Goal: Task Accomplishment & Management: Complete application form

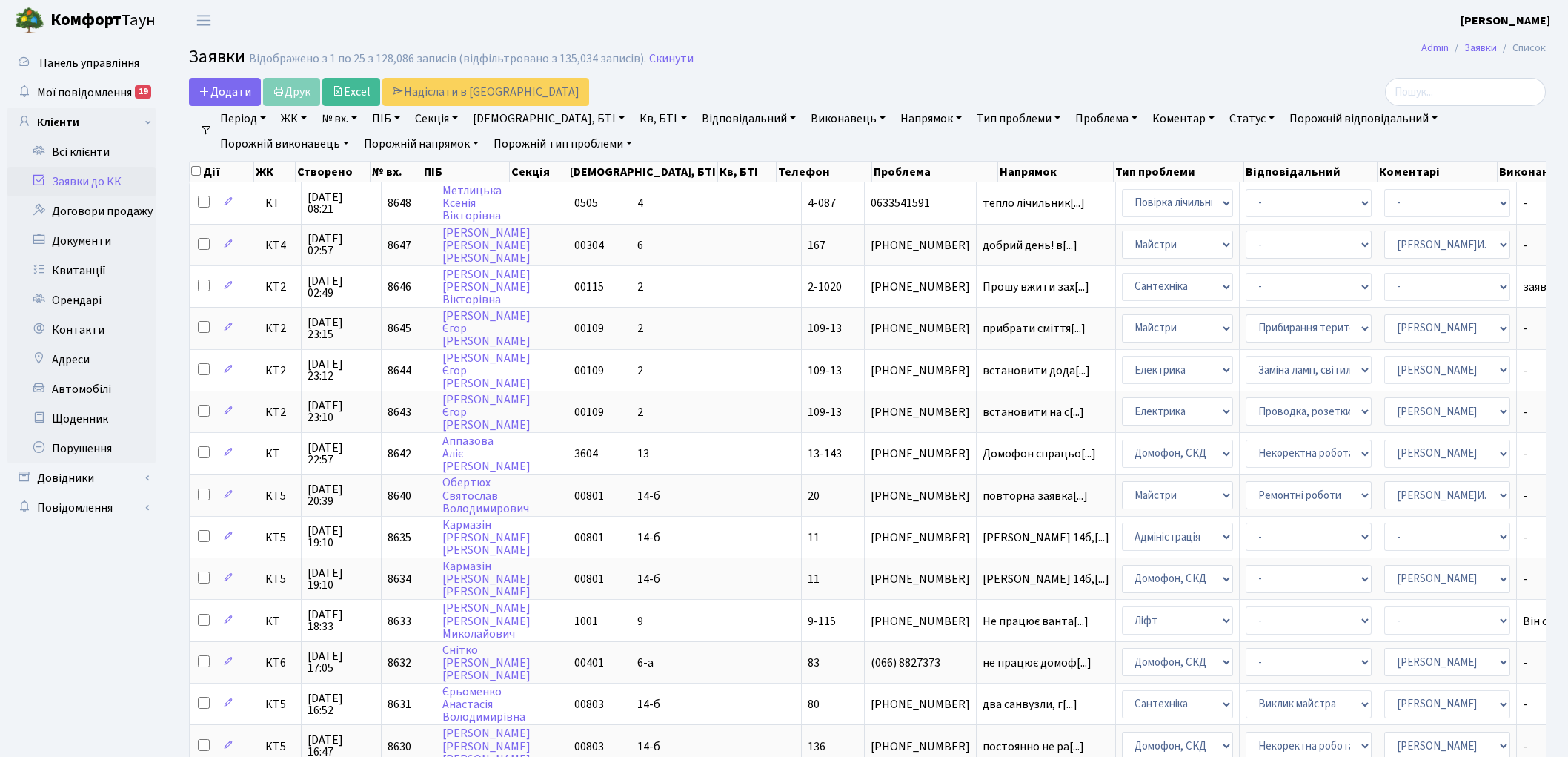
select select "25"
click at [239, 85] on span "Додати" at bounding box center [224, 91] width 53 height 17
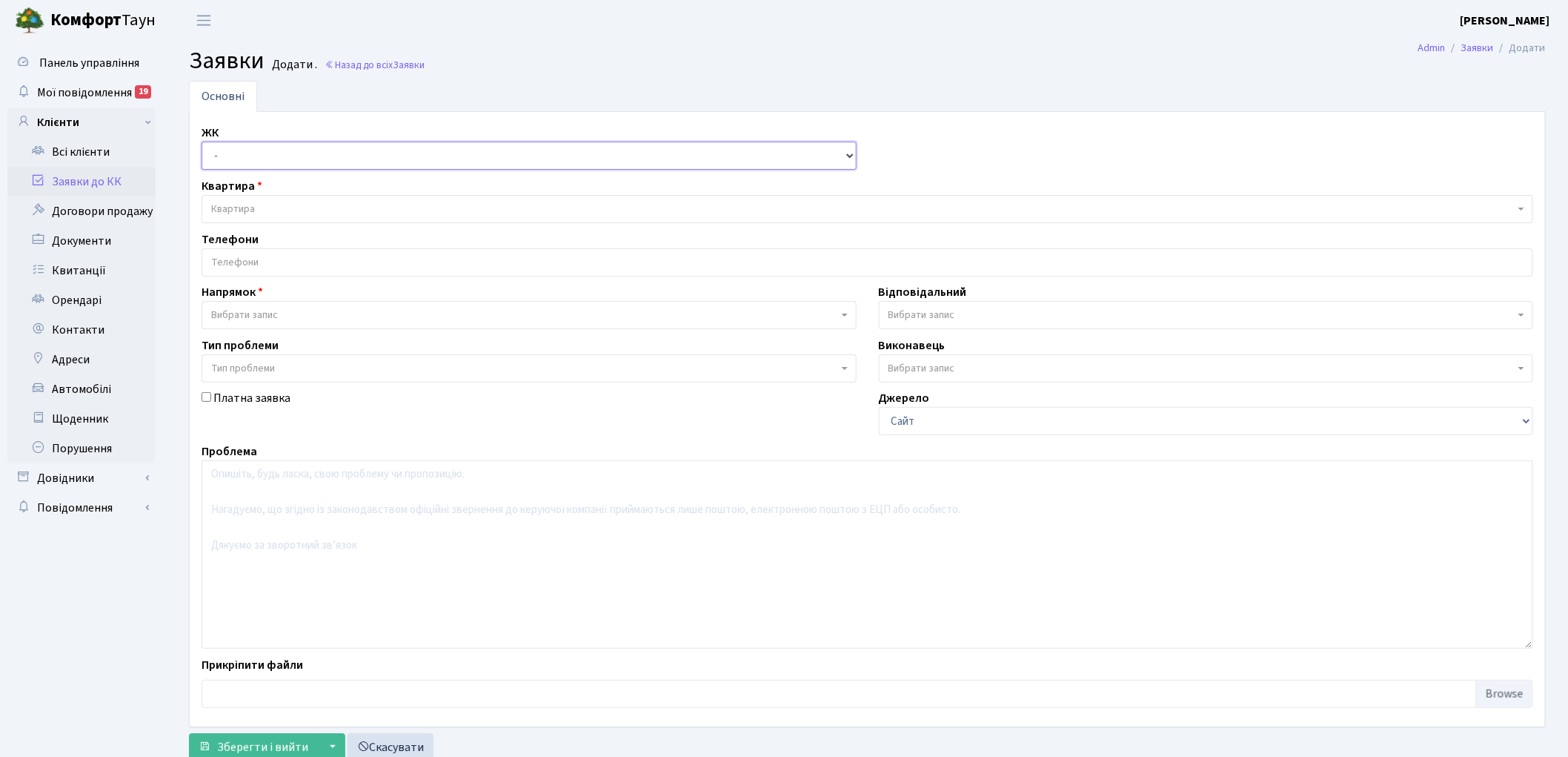
click at [264, 160] on select "- КТ, вул. Регенераторна, 4 КТ2, просп. [STREET_ADDRESS] [STREET_ADDRESS] [PERS…" at bounding box center [529, 156] width 655 height 28
select select "271"
click at [201, 142] on select "- КТ, вул. Регенераторна, 4 КТ2, просп. [STREET_ADDRESS] [STREET_ADDRESS] [PERS…" at bounding box center [529, 156] width 655 height 28
select select
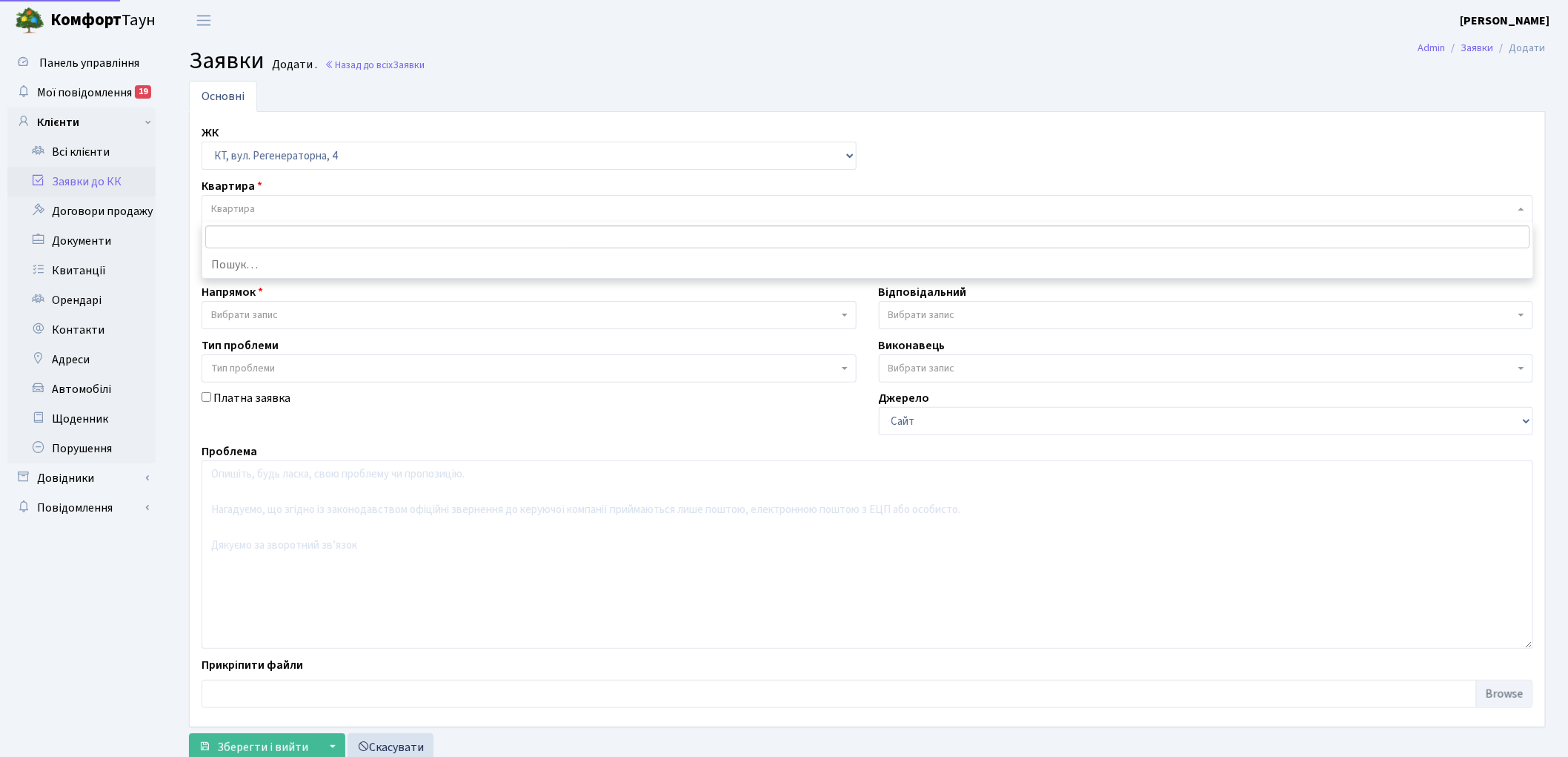
click at [293, 203] on span "Квартира" at bounding box center [862, 209] width 1304 height 15
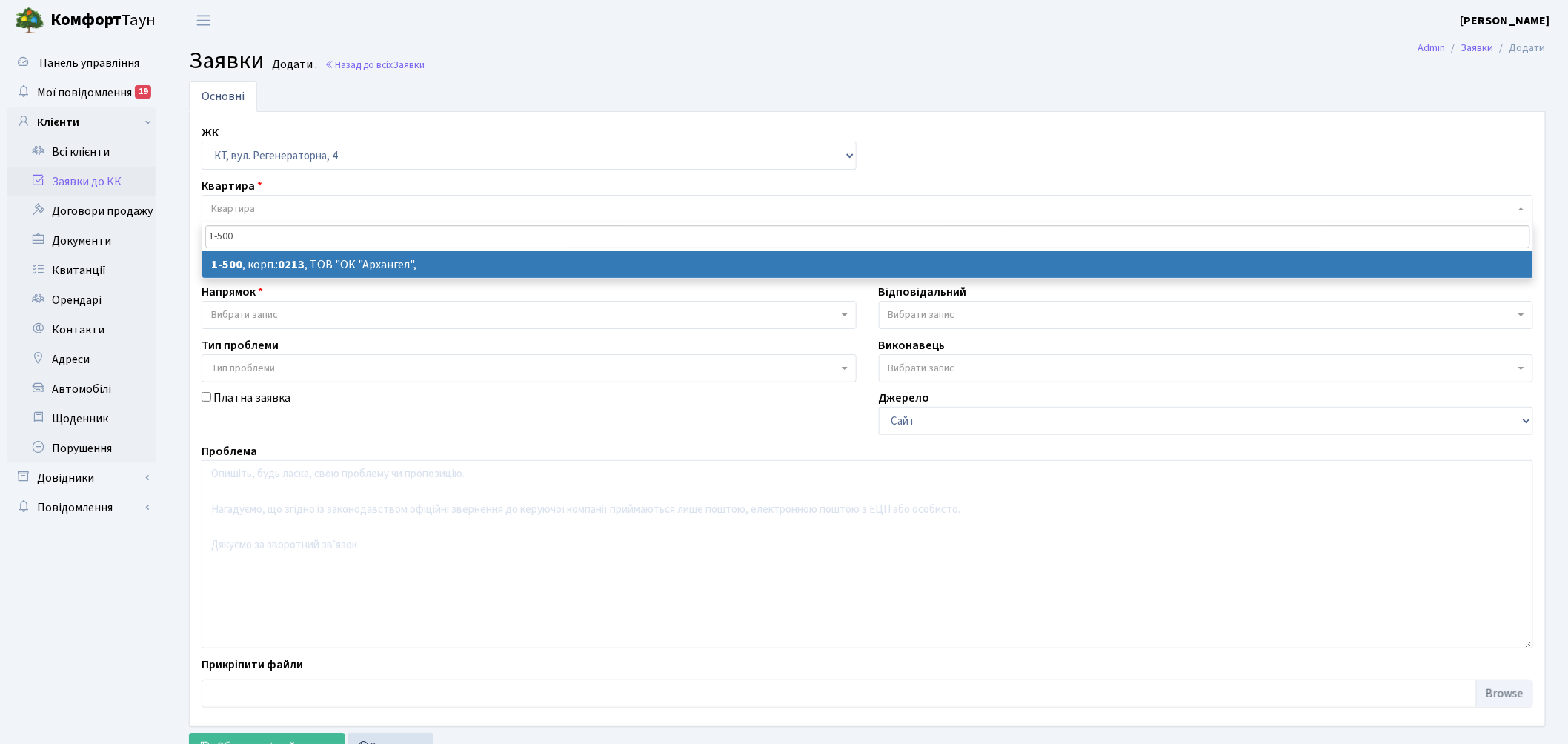
type input "1-500"
select select
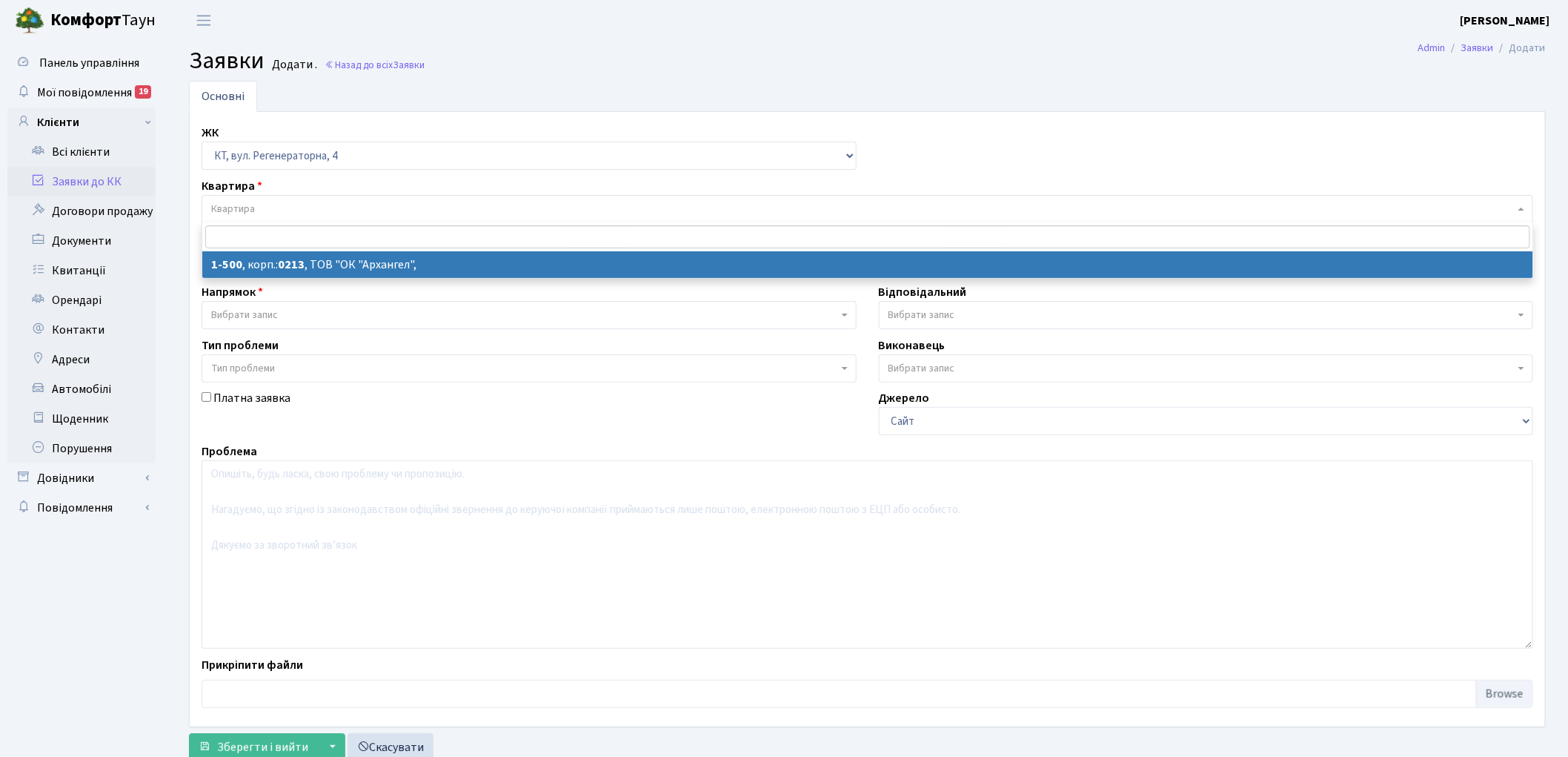
select select "16285"
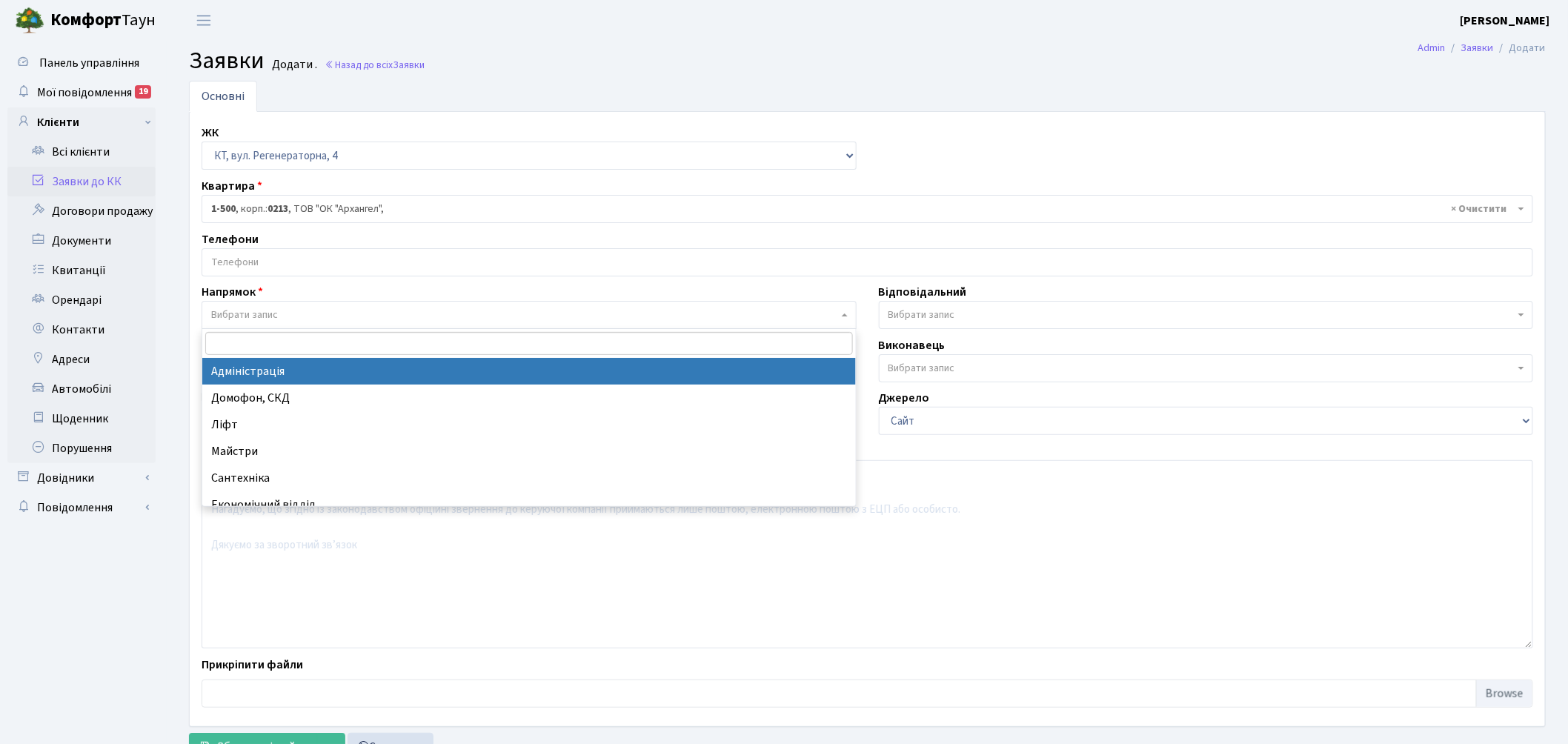
click at [245, 310] on span "Вибрати запис" at bounding box center [244, 315] width 67 height 15
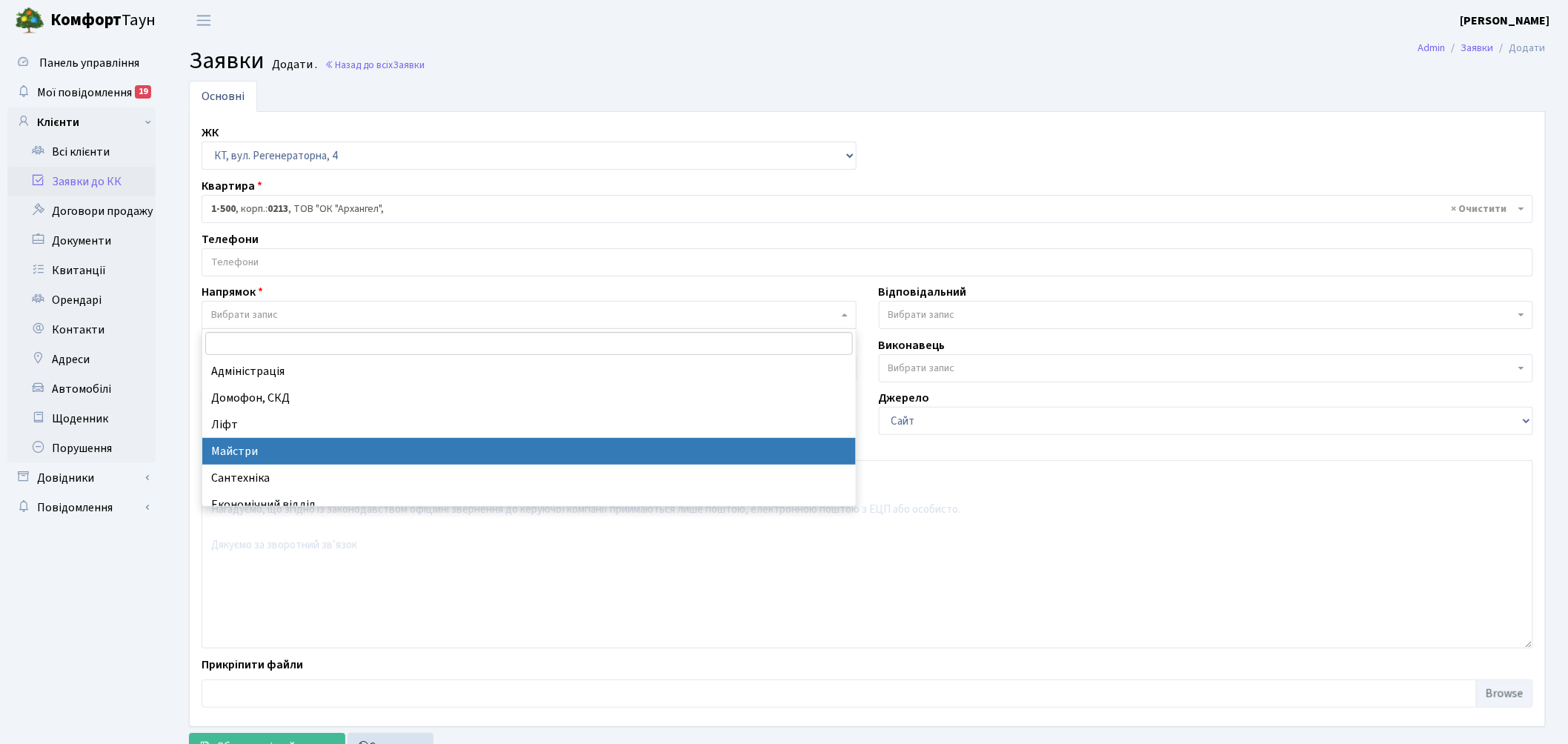
select select "1"
select select
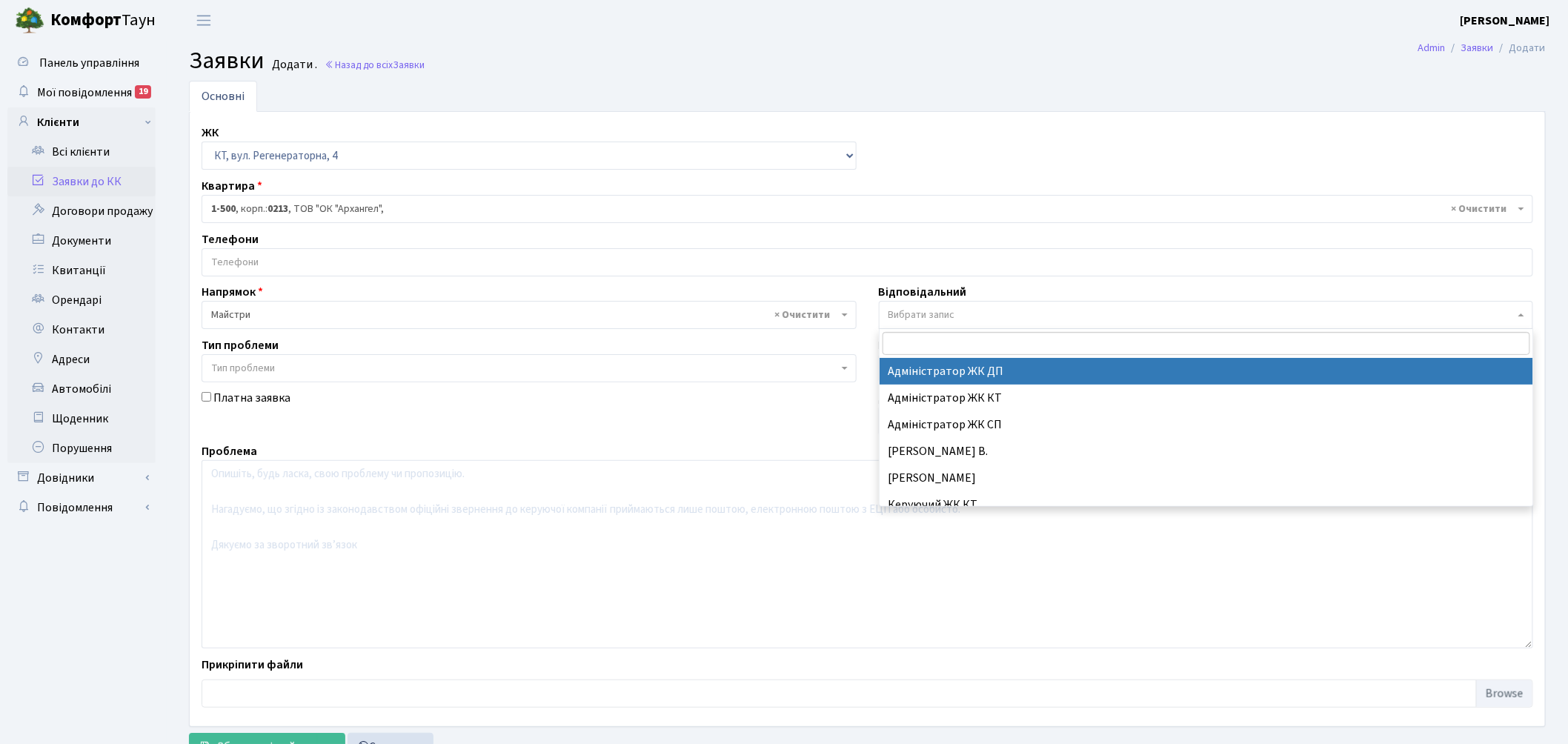
click at [978, 307] on span "Вибрати запис" at bounding box center [1206, 315] width 655 height 28
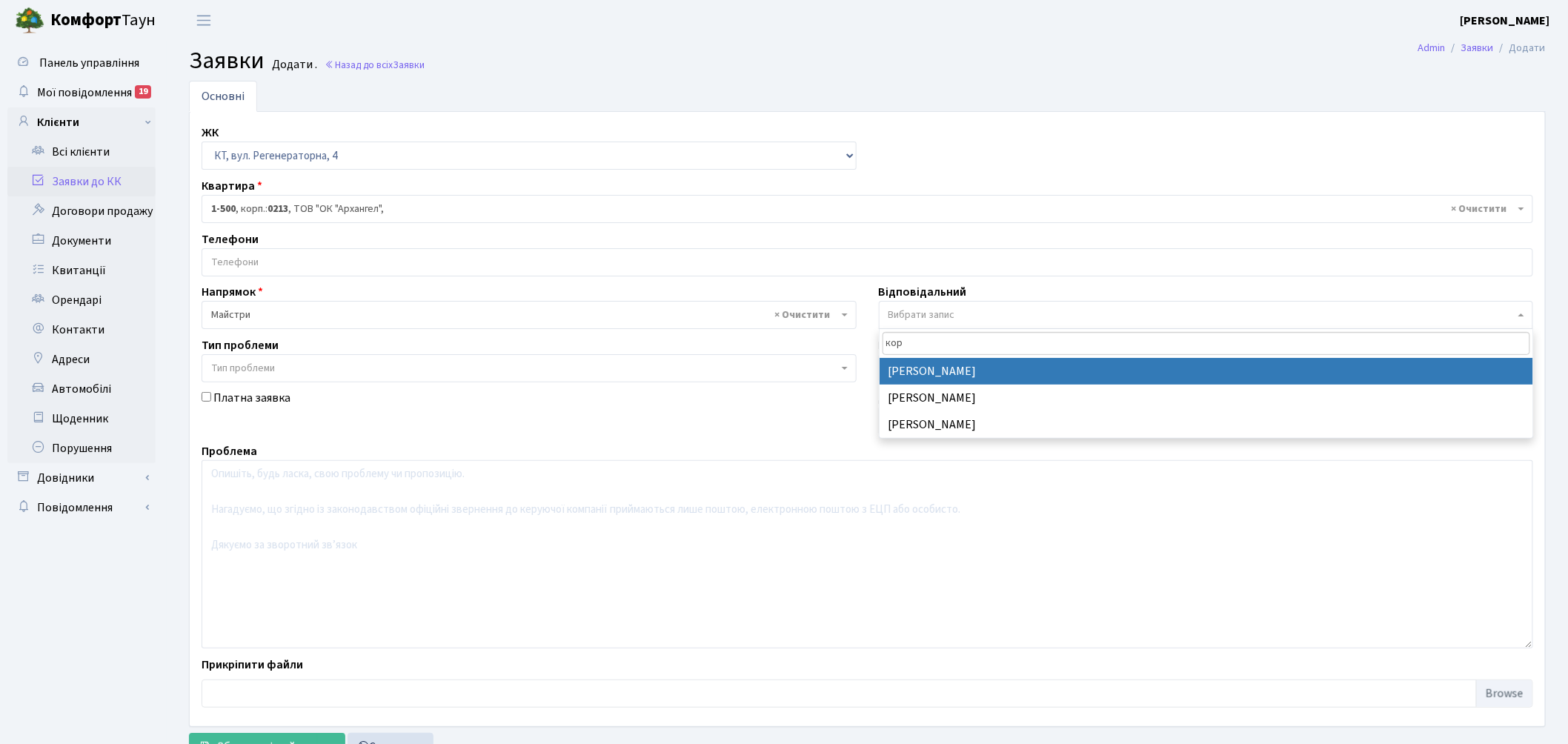
type input "кор"
select select "36"
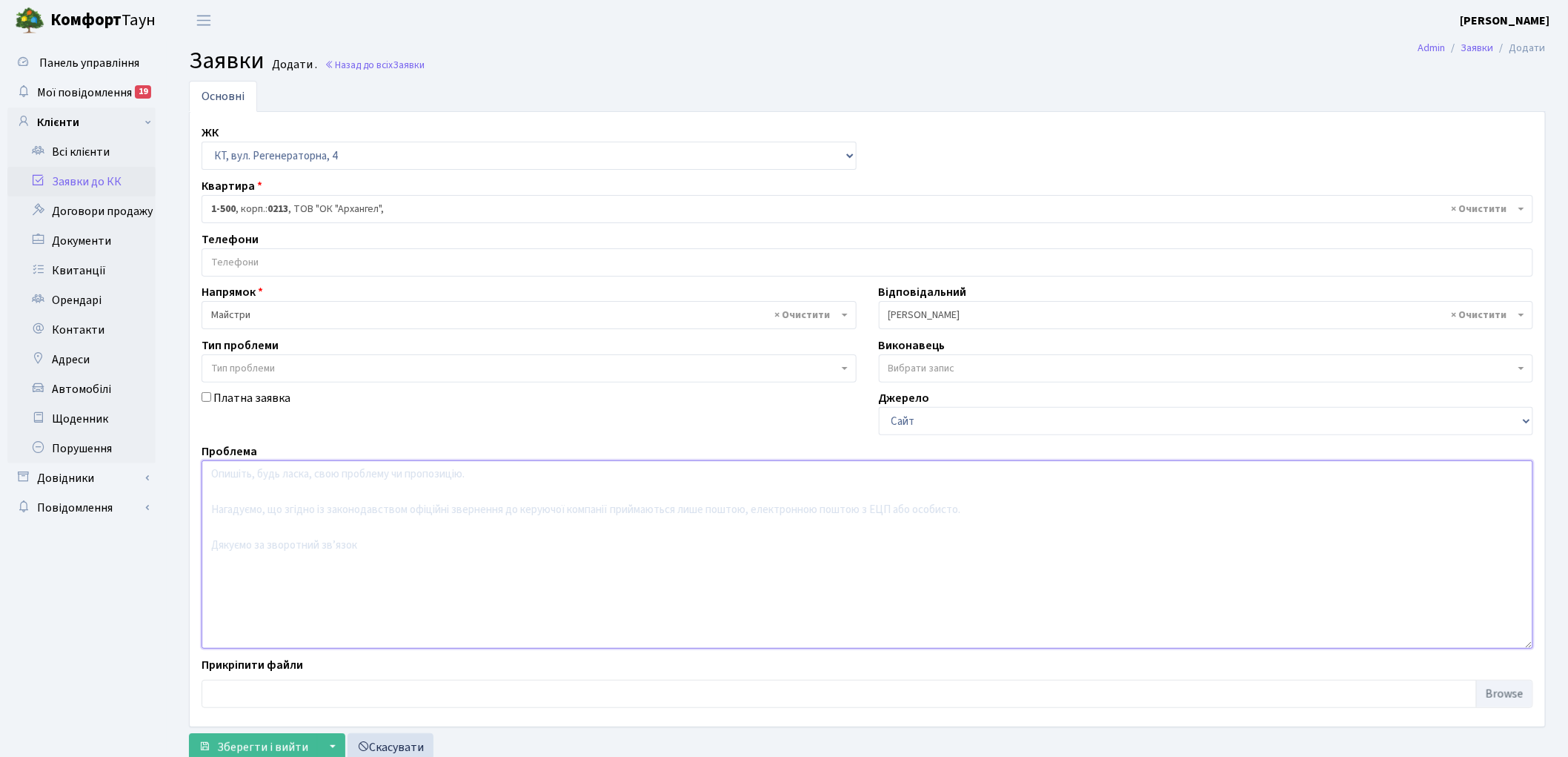
click at [319, 537] on textarea at bounding box center [867, 554] width 1332 height 188
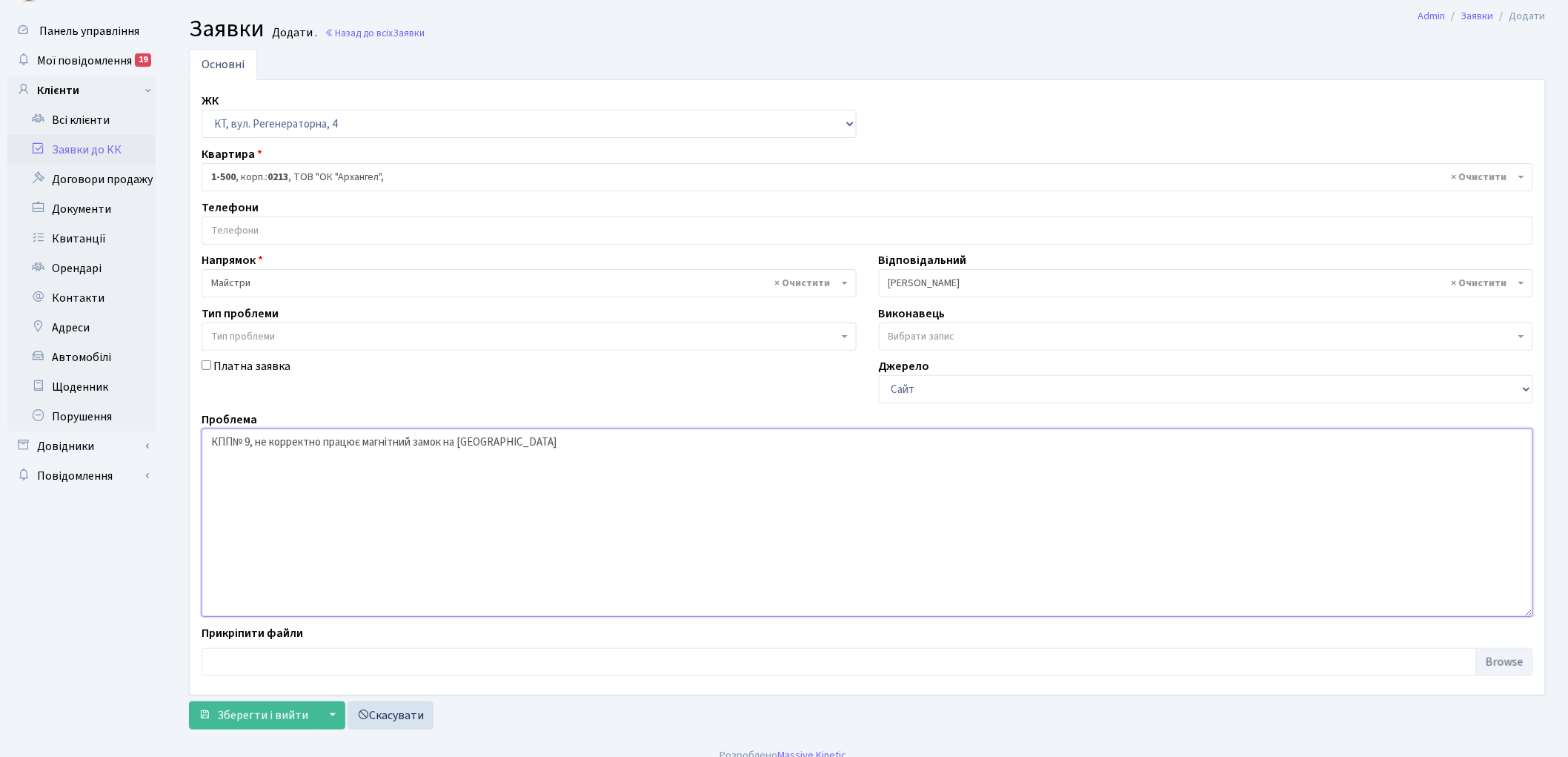
scroll to position [49, 0]
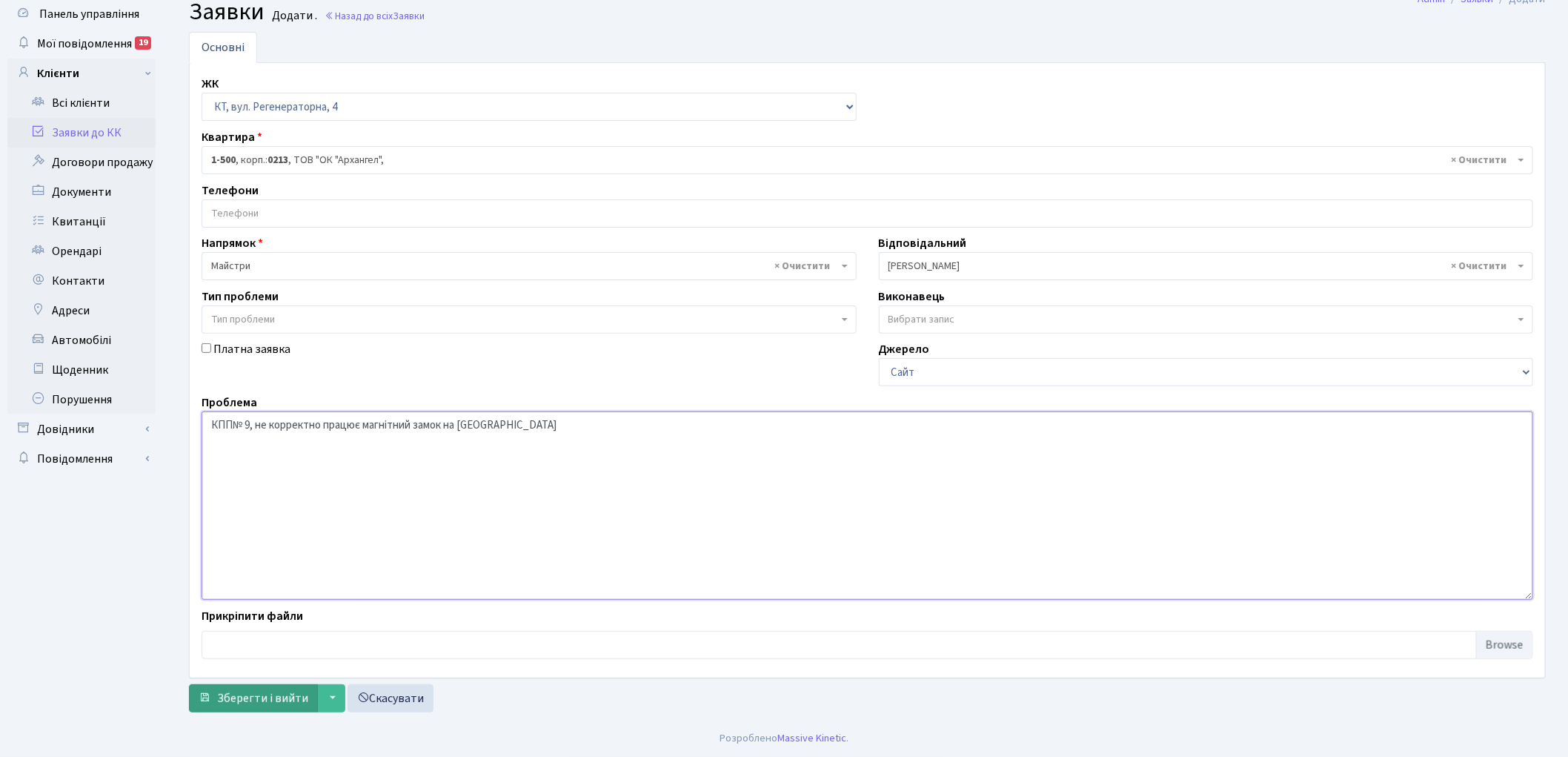
type textarea "КПП№ 9, не корректно працює магнітний замок на калітці"
click at [258, 695] on span "Зберегти і вийти" at bounding box center [263, 698] width 91 height 17
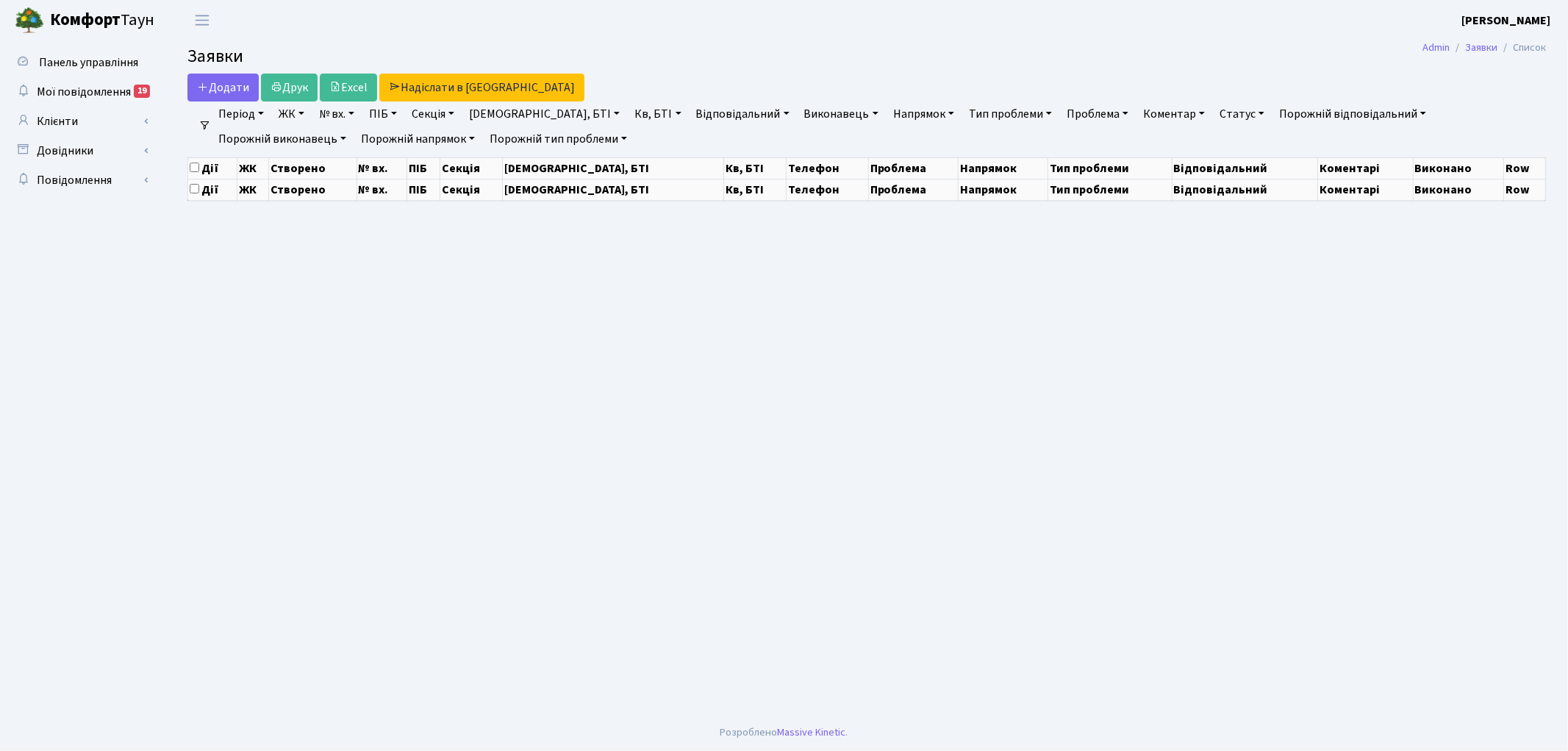
select select "25"
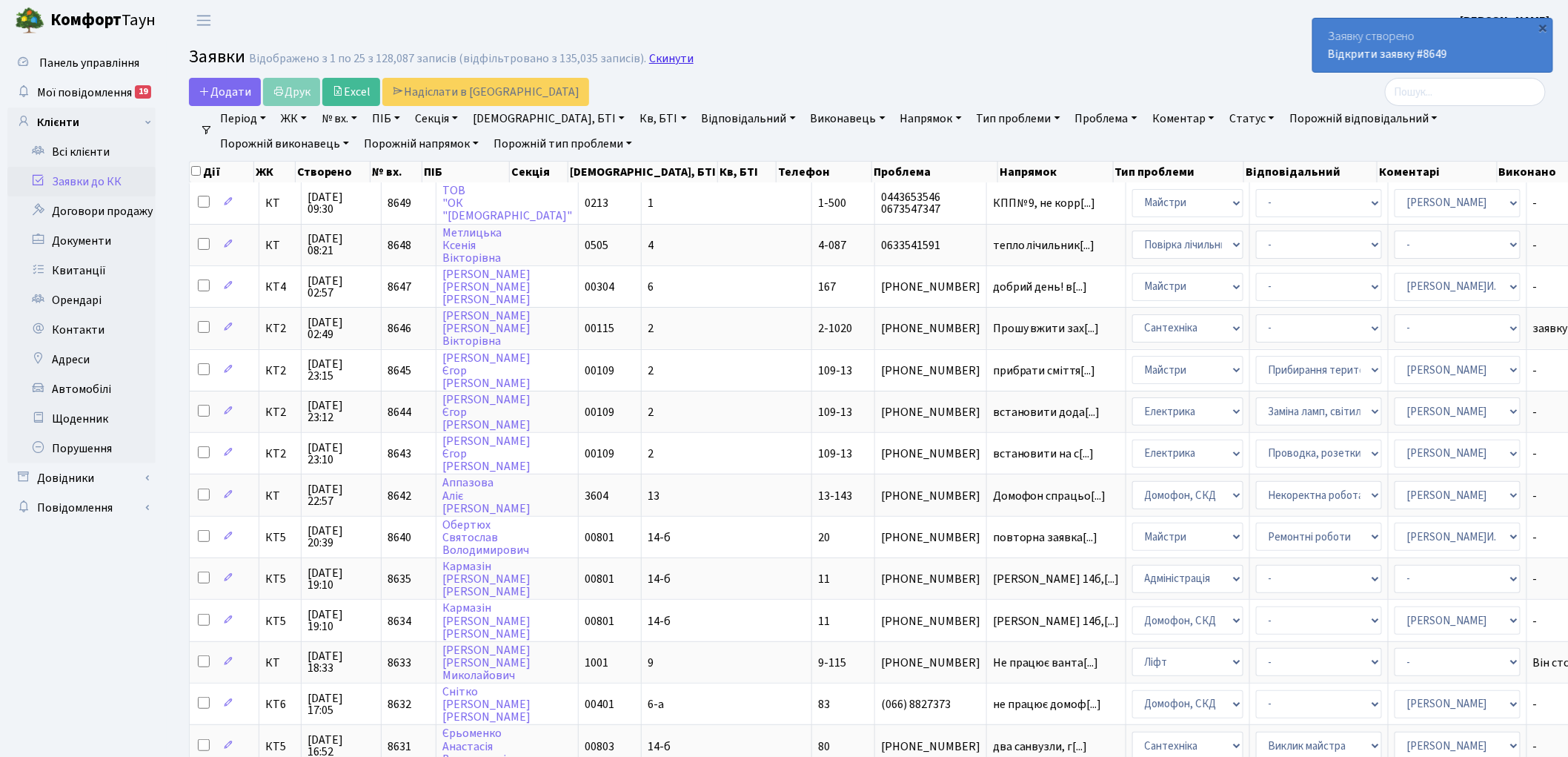
click at [649, 55] on link "Скинути" at bounding box center [671, 59] width 45 height 14
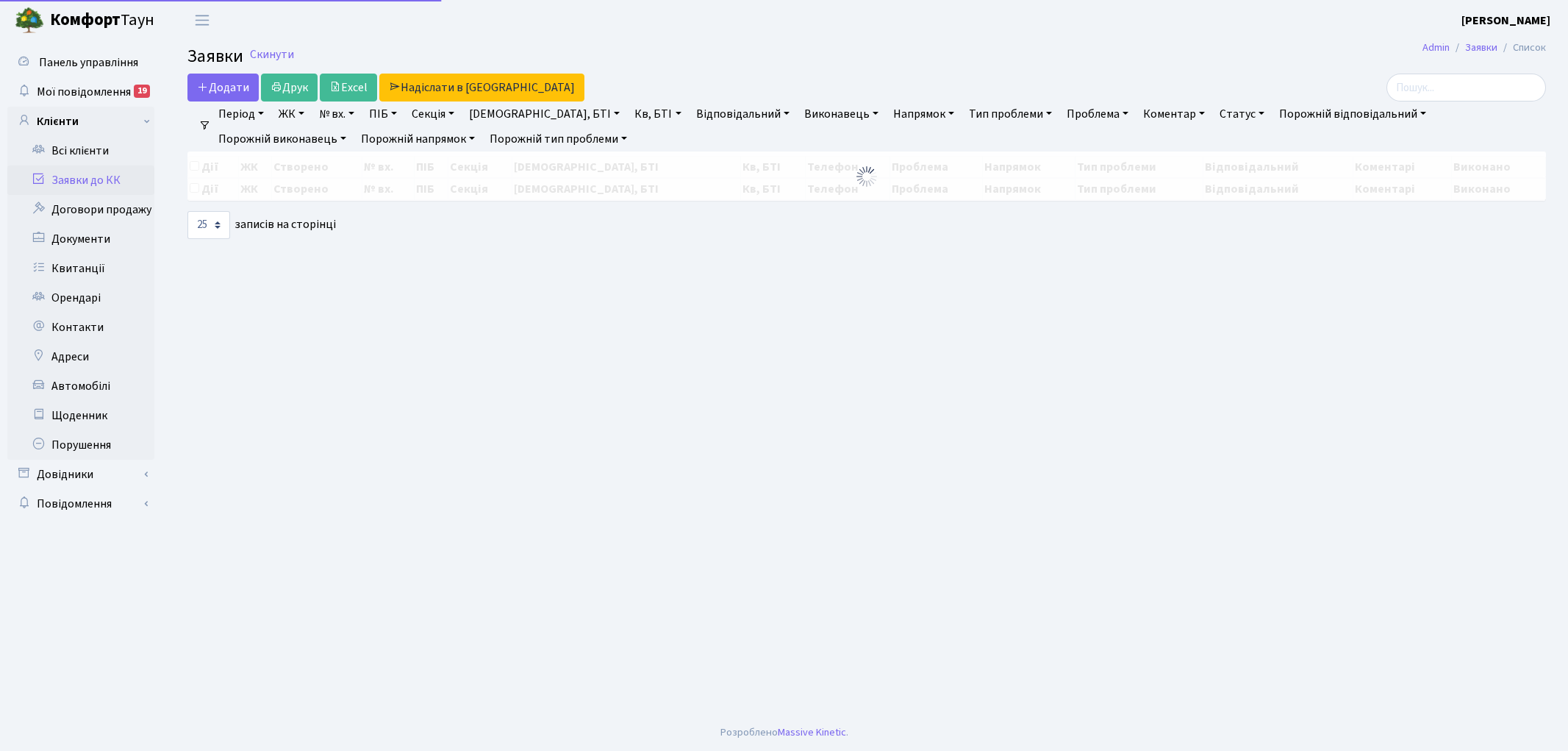
select select "25"
